Goal: Browse casually

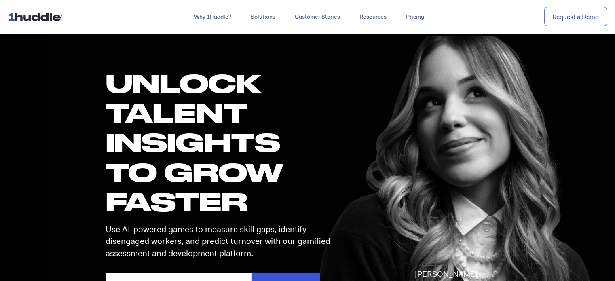
click at [39, 15] on img at bounding box center [37, 16] width 58 height 15
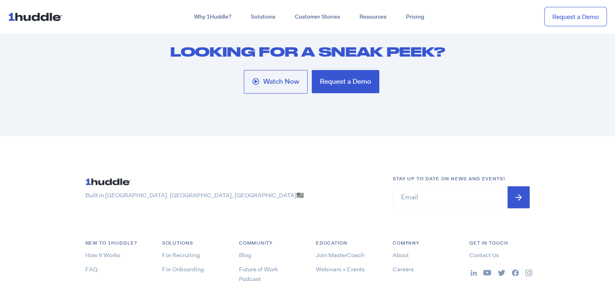
scroll to position [4149, 0]
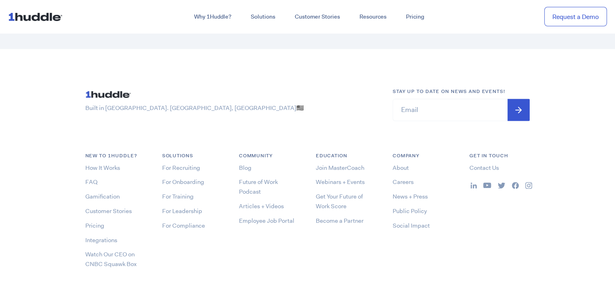
scroll to position [4227, 0]
